Goal: Task Accomplishment & Management: Manage account settings

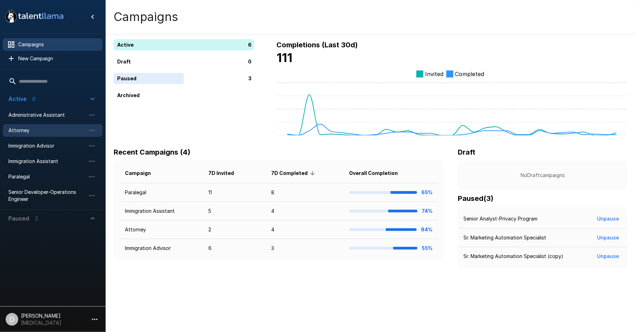
click at [46, 130] on span "Attorney" at bounding box center [46, 130] width 77 height 7
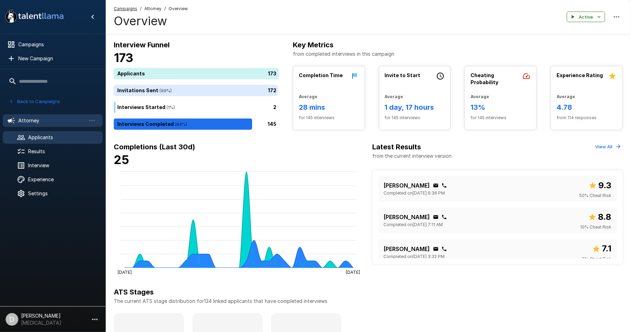
click at [65, 137] on span "Applicants" at bounding box center [62, 137] width 69 height 7
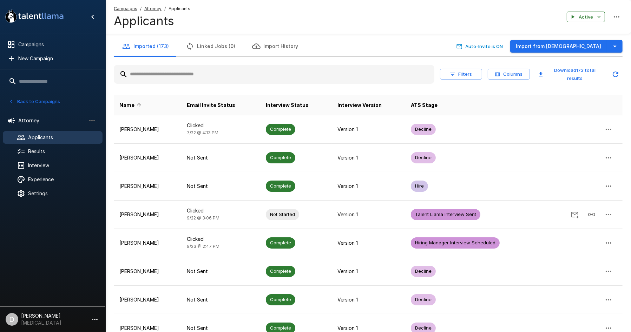
click at [158, 74] on input "text" at bounding box center [274, 74] width 320 height 13
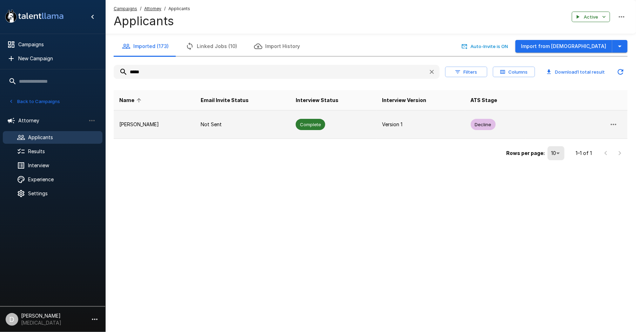
type input "*****"
click at [171, 129] on td "Pooja Amin" at bounding box center [154, 125] width 81 height 28
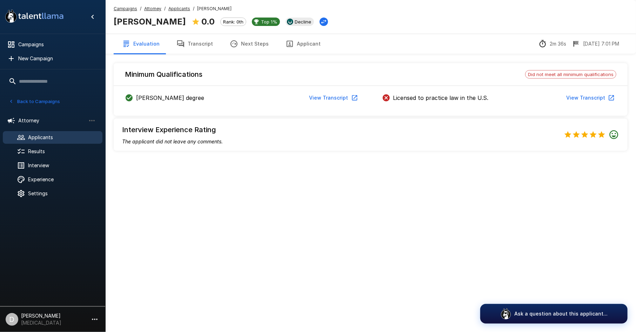
click at [191, 39] on button "Transcript" at bounding box center [194, 44] width 53 height 20
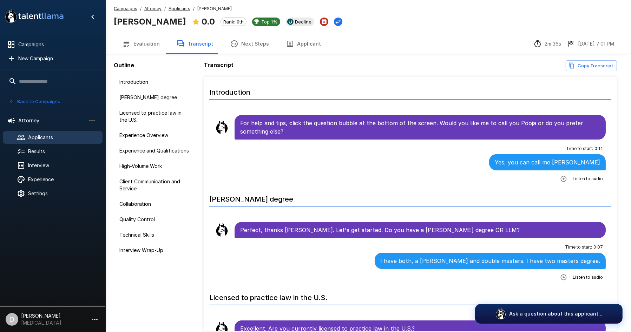
click at [141, 45] on button "Evaluation" at bounding box center [141, 44] width 54 height 20
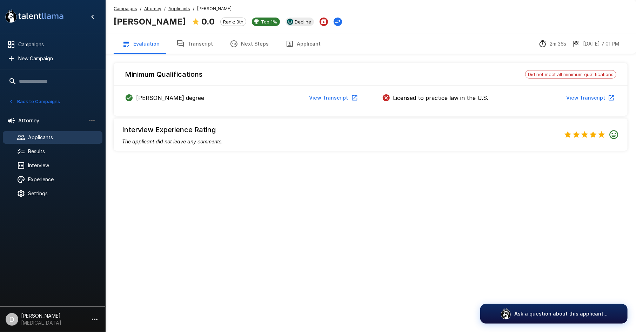
click at [297, 47] on button "Applicant" at bounding box center [303, 44] width 52 height 20
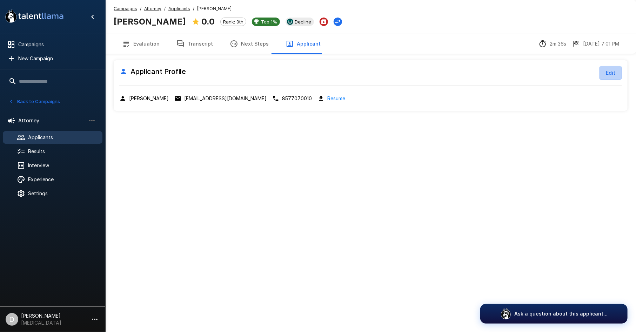
click at [607, 73] on button "Edit" at bounding box center [611, 73] width 22 height 14
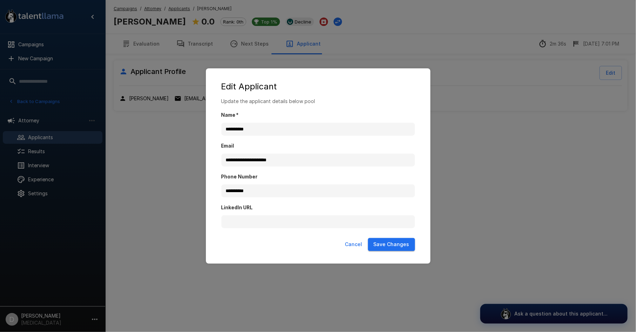
click at [352, 244] on button "Cancel" at bounding box center [353, 244] width 23 height 13
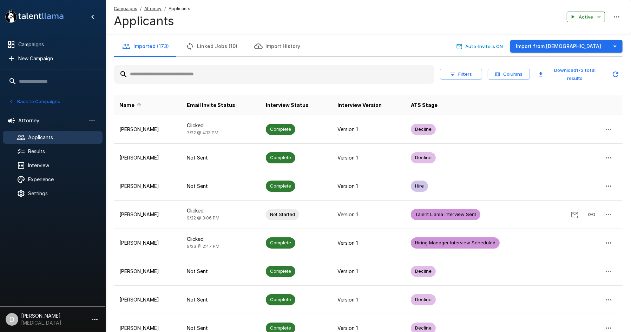
click at [198, 76] on input "text" at bounding box center [274, 74] width 320 height 13
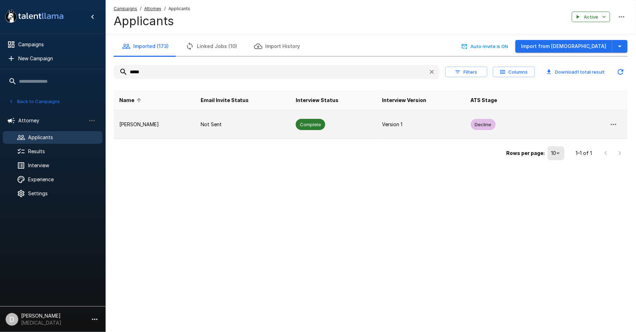
type input "*****"
click at [616, 125] on icon "button" at bounding box center [614, 124] width 6 height 1
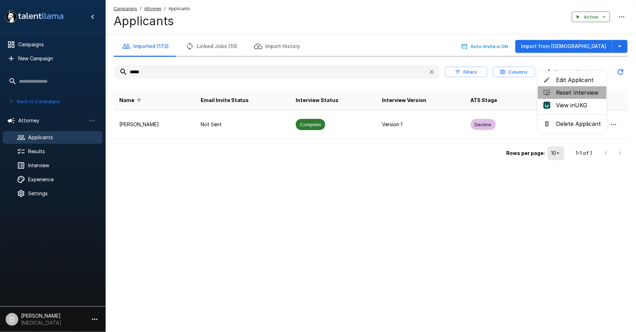
click at [578, 92] on span "Reset Interview" at bounding box center [578, 92] width 45 height 8
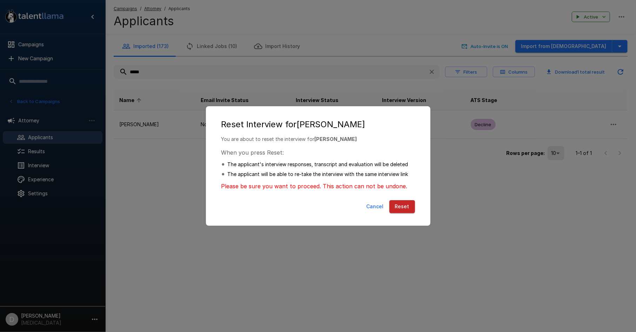
click at [400, 207] on button "Reset" at bounding box center [402, 206] width 26 height 13
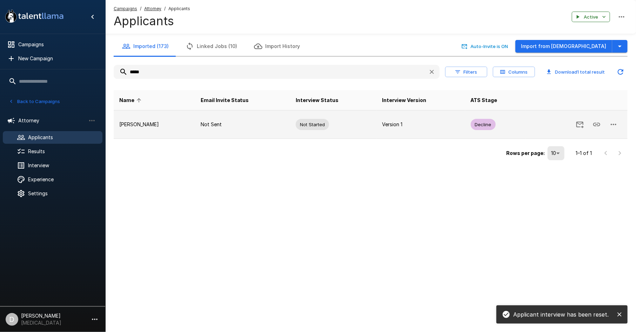
click at [612, 126] on icon "button" at bounding box center [613, 124] width 8 height 8
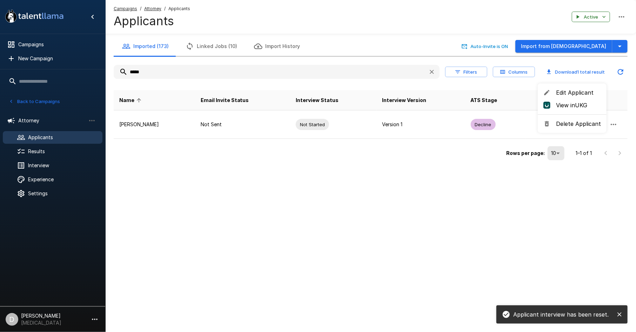
click at [593, 188] on div at bounding box center [318, 166] width 636 height 332
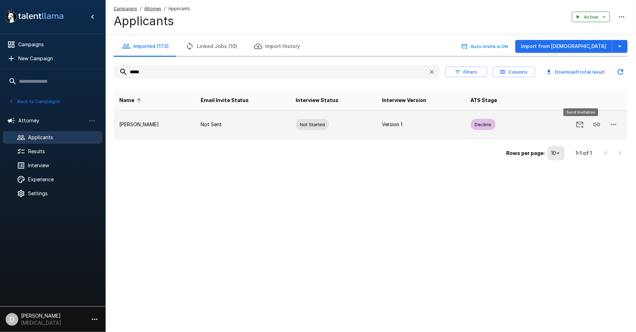
click at [581, 124] on icon "Send Invitation" at bounding box center [579, 125] width 7 height 7
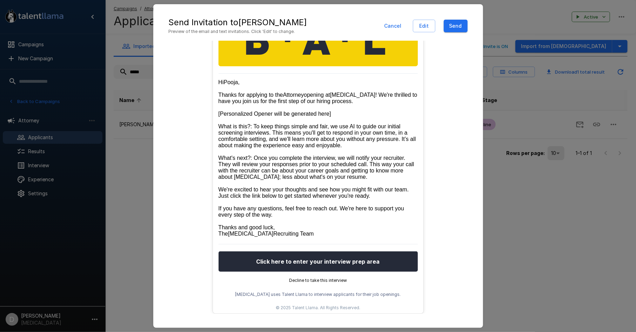
scroll to position [147, 0]
click at [460, 28] on button "Send" at bounding box center [456, 26] width 24 height 13
